Goal: Task Accomplishment & Management: Manage account settings

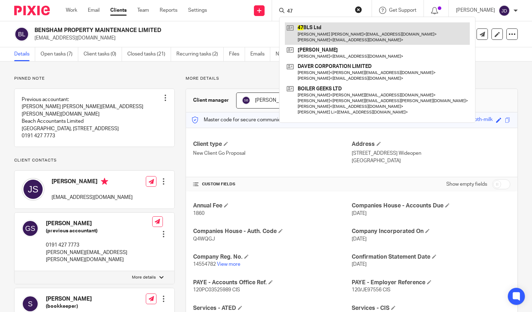
type input "47"
click at [311, 28] on link at bounding box center [377, 33] width 185 height 22
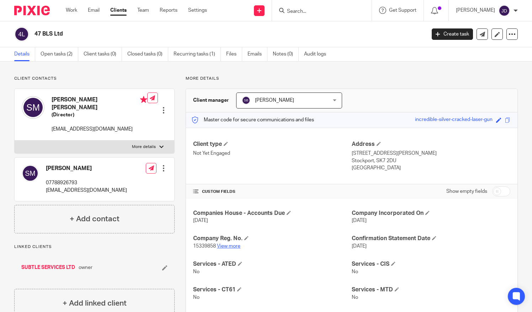
click at [230, 245] on link "View more" at bounding box center [228, 246] width 23 height 5
click at [226, 142] on span at bounding box center [226, 143] width 4 height 4
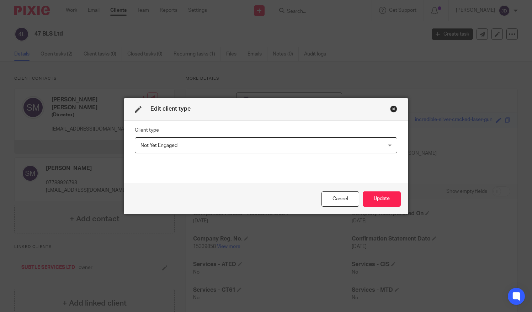
click at [384, 144] on div "Not Yet Engaged Not Yet Engaged" at bounding box center [266, 145] width 262 height 16
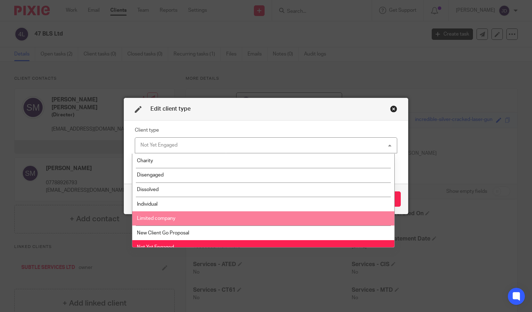
click at [261, 214] on li "Limited company" at bounding box center [263, 218] width 262 height 15
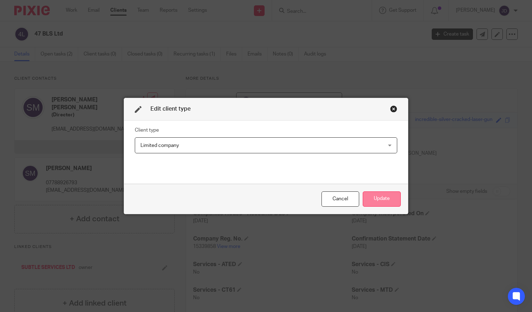
click at [374, 197] on button "Update" at bounding box center [382, 198] width 38 height 15
click at [379, 198] on button "Update" at bounding box center [382, 198] width 38 height 15
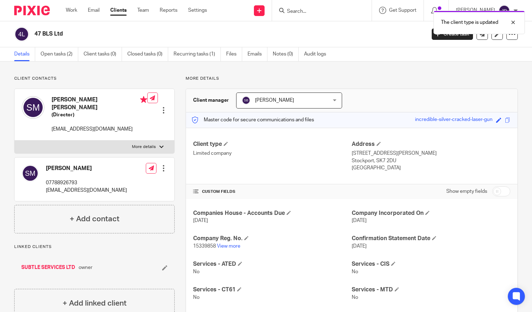
click at [296, 7] on div "The client type is updated" at bounding box center [395, 20] width 259 height 27
click at [295, 9] on div "The client type is updated" at bounding box center [395, 20] width 259 height 27
click at [295, 12] on div "The client type is updated" at bounding box center [395, 20] width 259 height 27
click at [304, 12] on div "The client type is updated" at bounding box center [395, 20] width 259 height 27
click at [318, 10] on input "Search" at bounding box center [318, 12] width 64 height 6
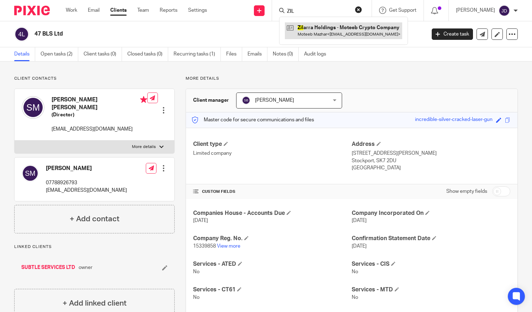
type input "ZIL"
click at [319, 31] on link at bounding box center [343, 30] width 117 height 16
